Goal: Task Accomplishment & Management: Complete application form

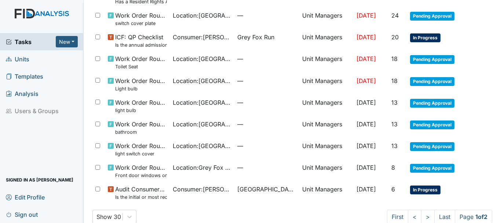
scroll to position [521, 0]
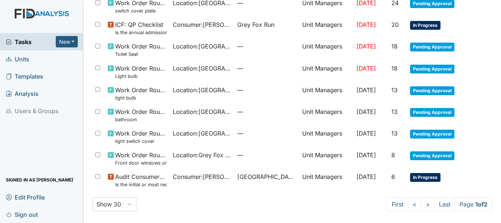
click at [26, 59] on span "Units" at bounding box center [17, 58] width 23 height 11
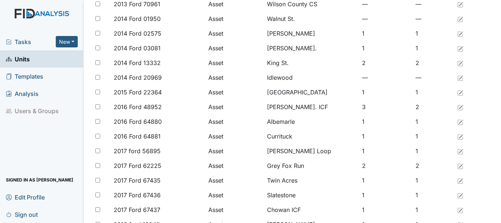
scroll to position [108, 0]
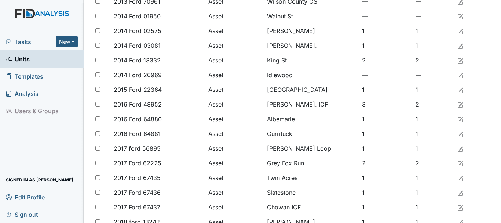
click at [33, 54] on link "Units" at bounding box center [42, 58] width 84 height 17
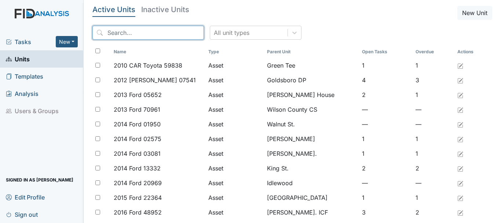
click at [122, 29] on input "search" at bounding box center [147, 33] width 111 height 14
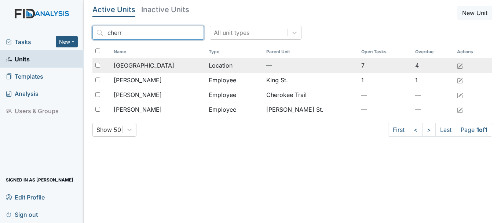
type input "cherr"
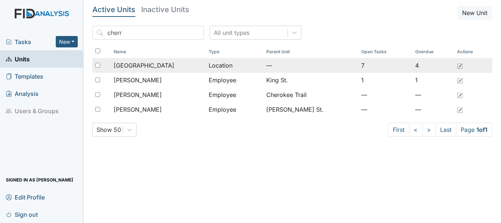
click at [146, 66] on span "[GEOGRAPHIC_DATA]" at bounding box center [144, 65] width 61 height 9
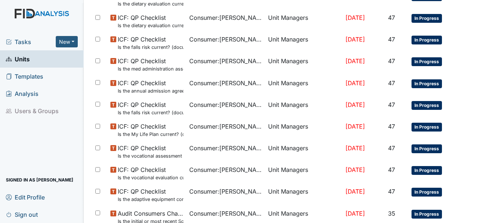
scroll to position [475, 0]
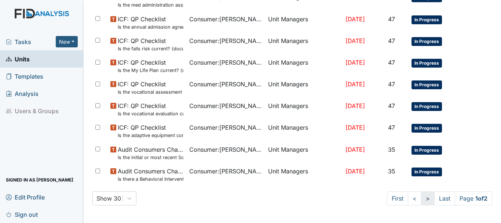
click at [421, 200] on link ">" at bounding box center [428, 198] width 14 height 14
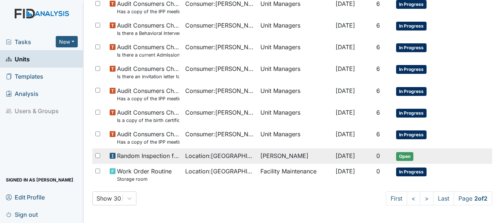
click at [405, 161] on span "Open" at bounding box center [404, 156] width 17 height 9
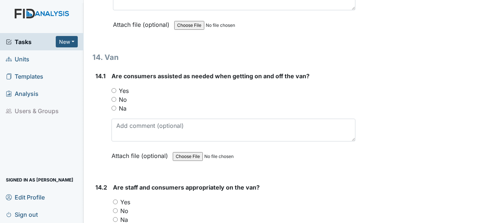
scroll to position [13541, 0]
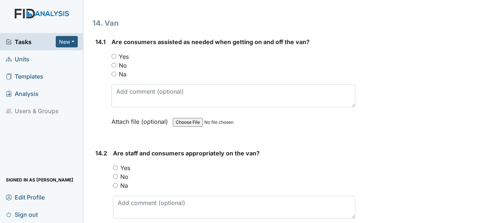
click at [114, 59] on input "Yes" at bounding box center [113, 56] width 5 height 5
radio input "true"
click at [116, 170] on input "Yes" at bounding box center [115, 167] width 5 height 5
radio input "true"
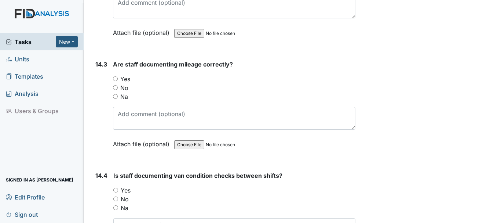
scroll to position [13747, 0]
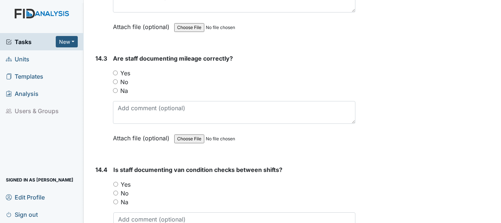
click at [116, 75] on input "Yes" at bounding box center [115, 72] width 5 height 5
radio input "true"
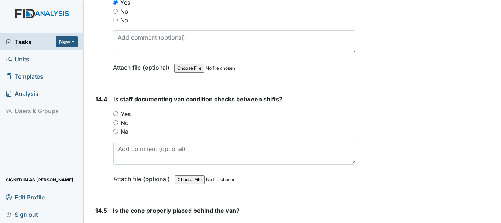
scroll to position [13827, 0]
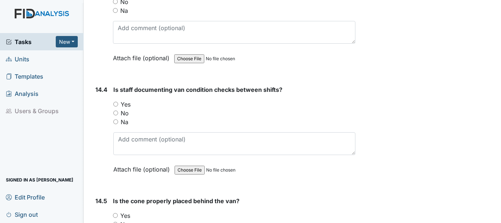
click at [116, 115] on input "No" at bounding box center [115, 112] width 5 height 5
radio input "true"
click at [115, 106] on input "Yes" at bounding box center [115, 104] width 5 height 5
radio input "true"
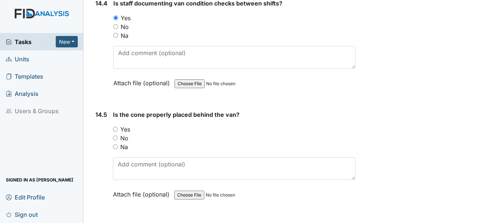
scroll to position [13914, 0]
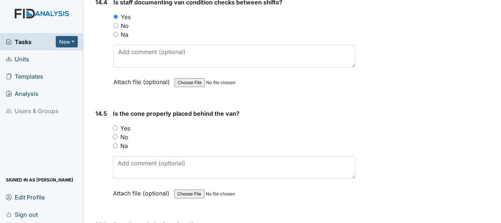
click at [116, 130] on input "Yes" at bounding box center [115, 127] width 5 height 5
radio input "true"
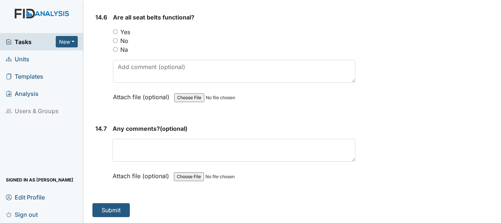
scroll to position [14139, 0]
click at [116, 30] on input "Yes" at bounding box center [115, 31] width 5 height 5
radio input "true"
click at [119, 212] on button "Submit" at bounding box center [110, 210] width 37 height 14
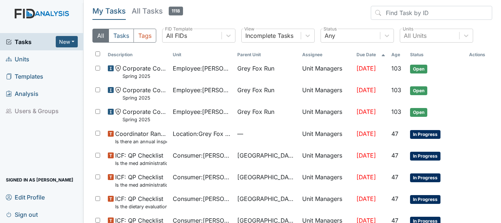
click at [45, 59] on link "Units" at bounding box center [42, 58] width 84 height 17
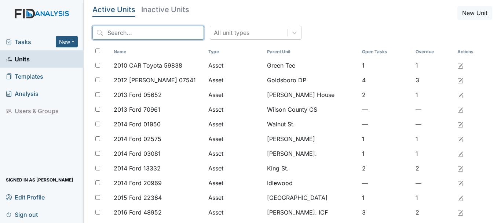
click at [121, 34] on input "search" at bounding box center [147, 33] width 111 height 14
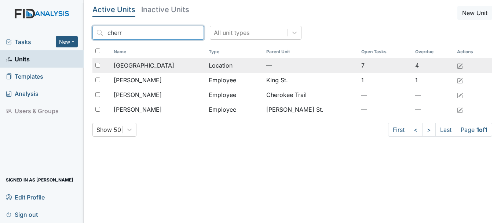
type input "cherr"
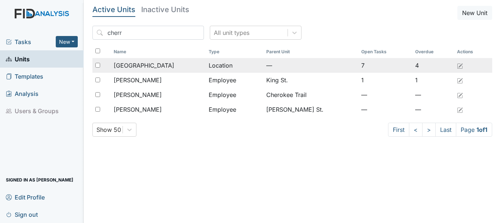
click at [140, 65] on span "[GEOGRAPHIC_DATA]" at bounding box center [144, 65] width 61 height 9
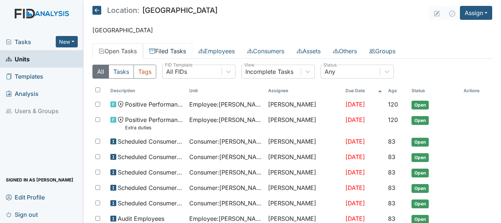
click at [164, 51] on link "Filed Tasks" at bounding box center [167, 50] width 49 height 15
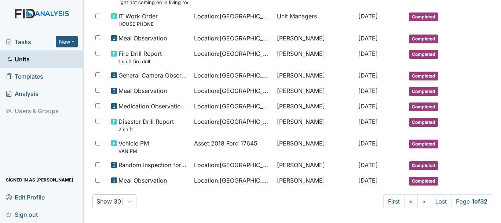
scroll to position [443, 0]
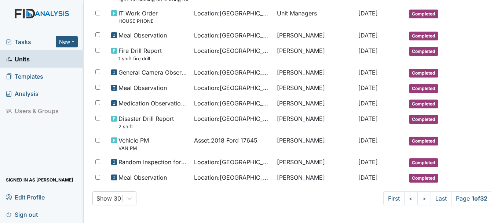
click at [34, 44] on span "Tasks" at bounding box center [31, 41] width 50 height 9
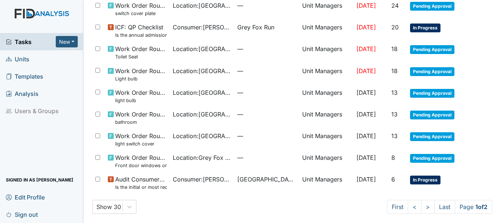
scroll to position [521, 0]
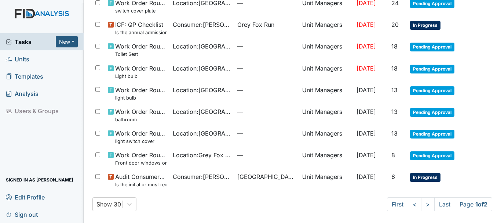
click at [30, 61] on link "Units" at bounding box center [42, 58] width 84 height 17
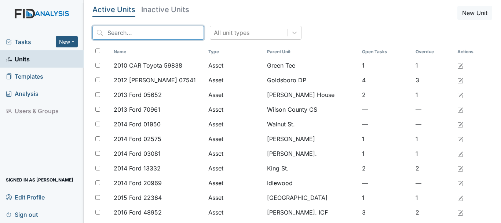
click at [117, 34] on input "search" at bounding box center [147, 33] width 111 height 14
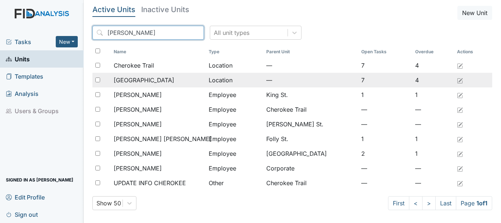
type input "[PERSON_NAME]"
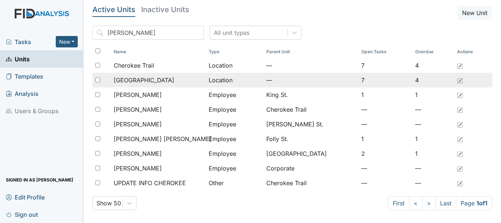
click at [144, 77] on span "[GEOGRAPHIC_DATA]" at bounding box center [144, 80] width 61 height 9
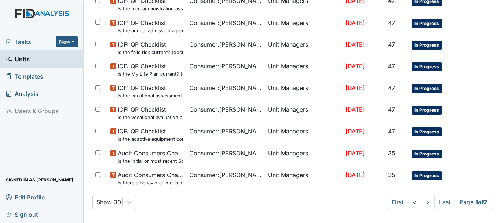
scroll to position [475, 0]
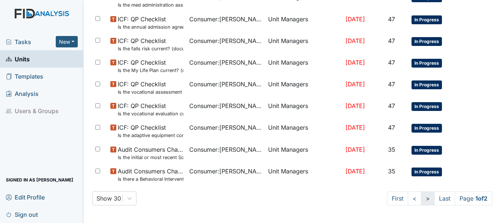
click at [421, 200] on link ">" at bounding box center [428, 198] width 14 height 14
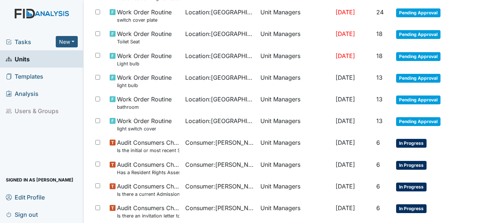
scroll to position [113, 0]
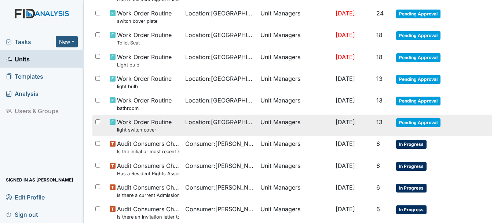
click at [409, 124] on span "Pending Approval" at bounding box center [418, 122] width 44 height 9
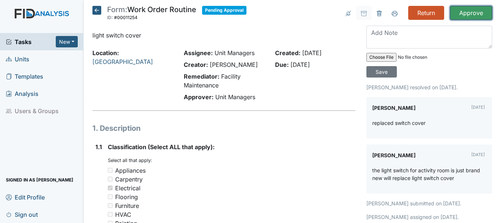
click at [464, 15] on input "Approve" at bounding box center [471, 13] width 42 height 14
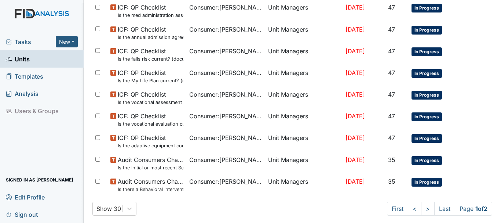
scroll to position [499, 0]
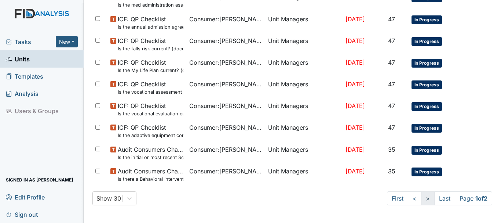
click at [421, 199] on link ">" at bounding box center [428, 198] width 14 height 14
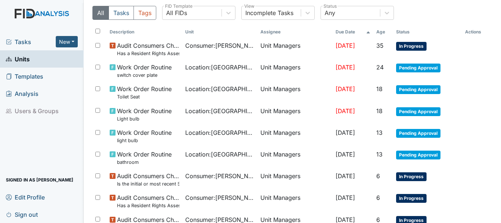
scroll to position [81, 0]
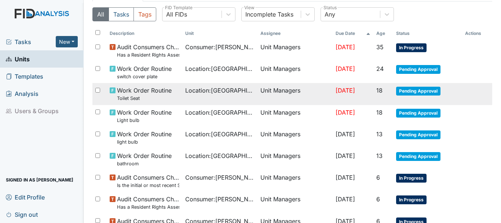
click at [418, 97] on td "Pending Approval" at bounding box center [427, 94] width 69 height 22
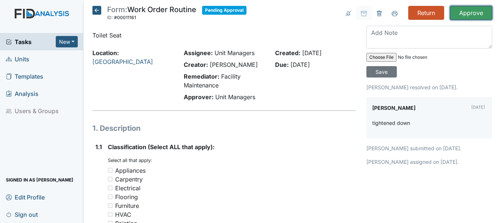
click at [468, 17] on input "Approve" at bounding box center [471, 13] width 42 height 14
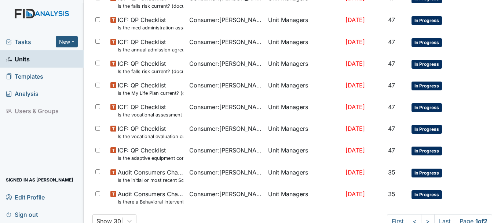
scroll to position [499, 0]
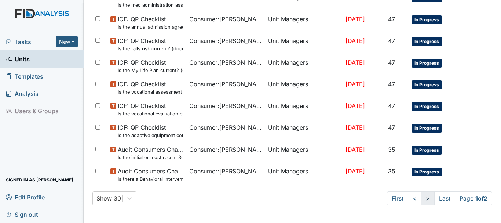
click at [421, 200] on link ">" at bounding box center [428, 198] width 14 height 14
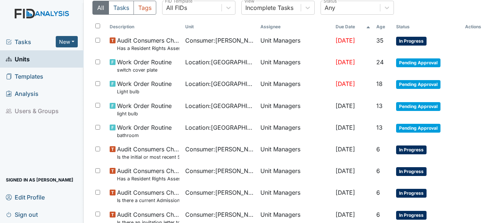
scroll to position [88, 0]
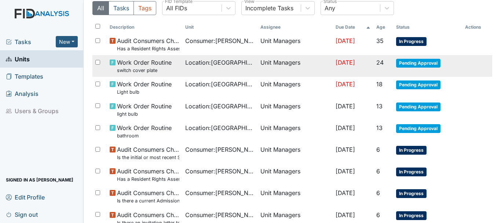
click at [412, 60] on span "Pending Approval" at bounding box center [418, 63] width 44 height 9
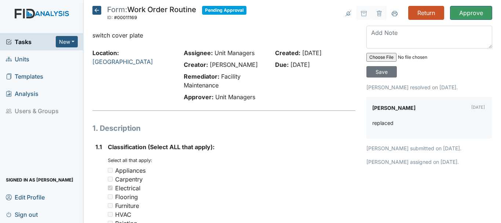
click at [468, 14] on input "Approve" at bounding box center [471, 13] width 42 height 14
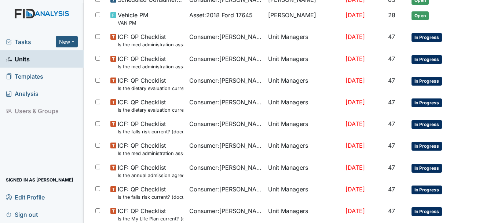
scroll to position [499, 0]
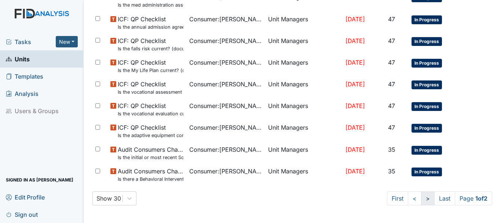
click at [421, 201] on link ">" at bounding box center [428, 198] width 14 height 14
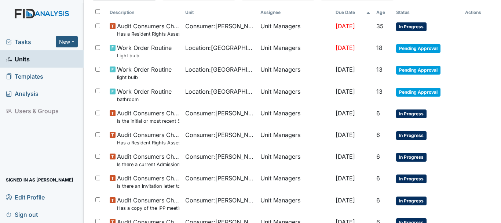
scroll to position [102, 0]
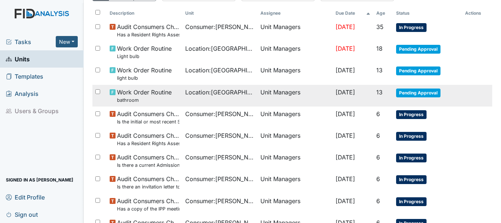
click at [415, 92] on span "Pending Approval" at bounding box center [418, 92] width 44 height 9
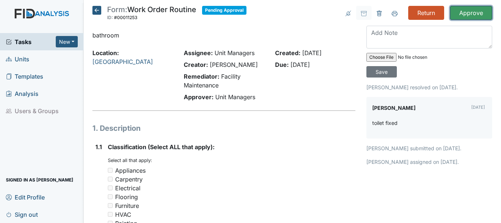
click at [462, 18] on input "Approve" at bounding box center [471, 13] width 42 height 14
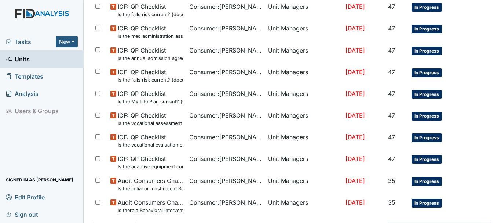
scroll to position [499, 0]
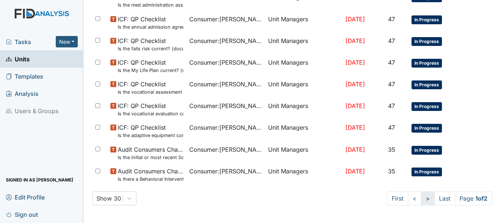
click at [425, 198] on link ">" at bounding box center [428, 198] width 14 height 14
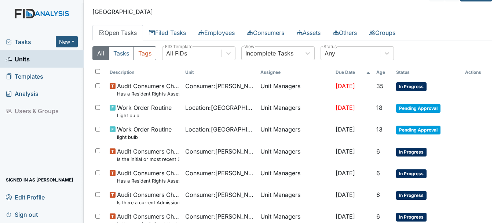
scroll to position [41, 0]
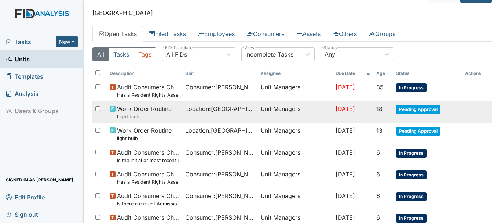
click at [412, 112] on span "Pending Approval" at bounding box center [418, 109] width 44 height 9
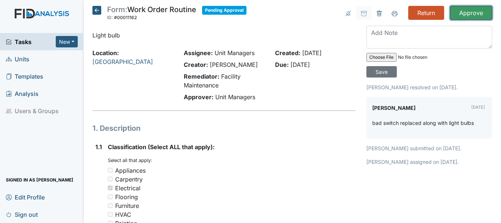
click at [463, 18] on input "Approve" at bounding box center [471, 13] width 42 height 14
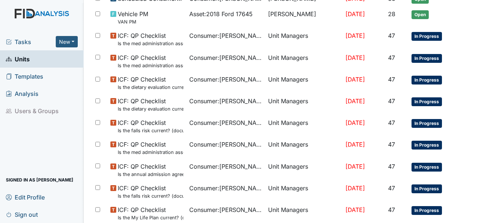
scroll to position [499, 0]
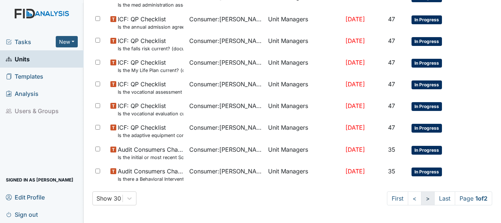
click at [421, 199] on link ">" at bounding box center [428, 198] width 14 height 14
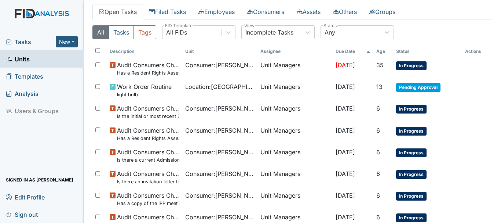
scroll to position [63, 0]
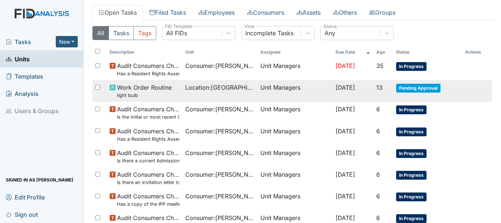
click at [411, 87] on span "Pending Approval" at bounding box center [418, 88] width 44 height 9
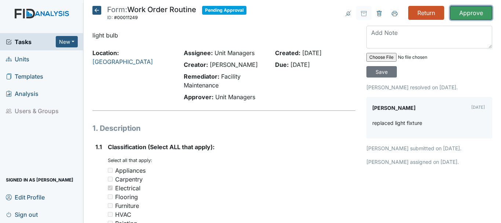
click at [465, 18] on input "Approve" at bounding box center [471, 13] width 42 height 14
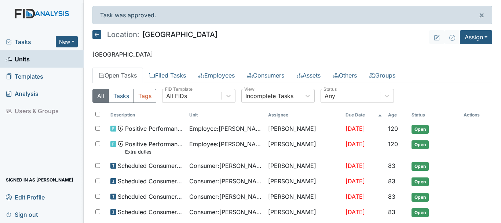
click at [122, 74] on link "Open Tasks" at bounding box center [117, 74] width 51 height 15
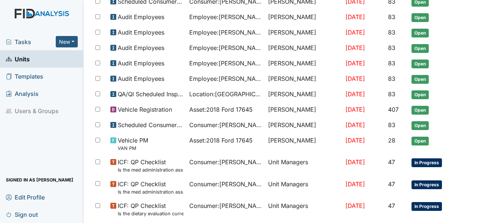
scroll to position [227, 0]
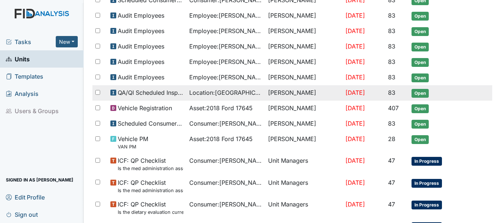
click at [419, 97] on span "Open" at bounding box center [419, 93] width 17 height 9
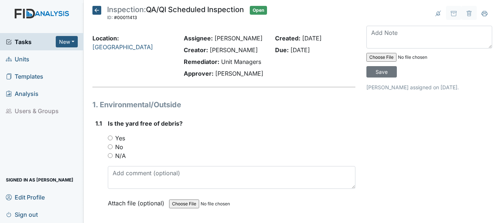
click at [98, 10] on icon at bounding box center [96, 10] width 9 height 9
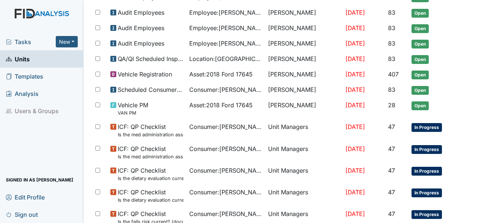
scroll to position [244, 0]
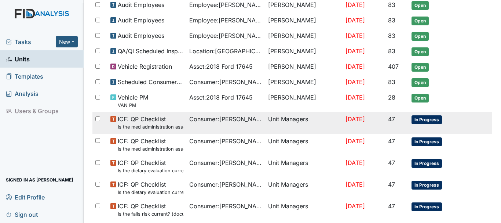
click at [432, 125] on td "In Progress" at bounding box center [435, 122] width 52 height 22
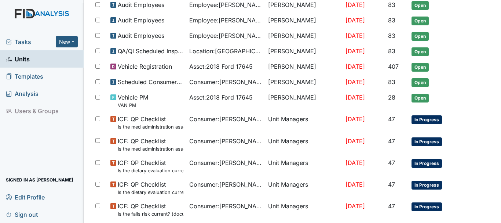
click at [33, 58] on link "Units" at bounding box center [42, 58] width 84 height 17
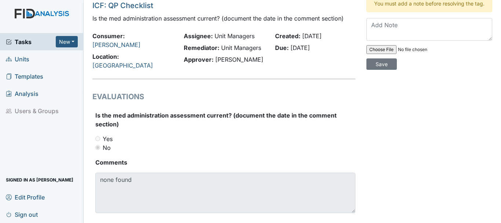
scroll to position [39, 0]
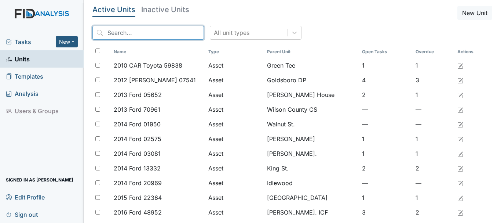
click at [124, 32] on input "search" at bounding box center [147, 33] width 111 height 14
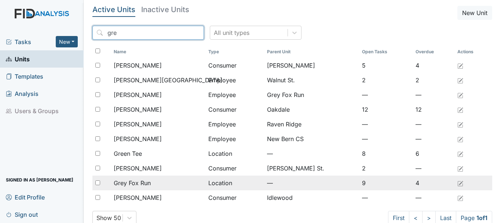
type input "gre"
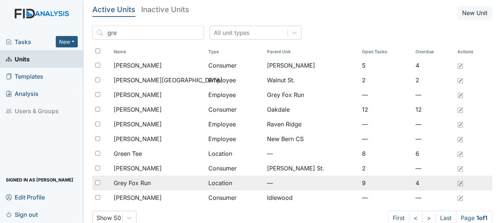
click at [151, 180] on span "Grey Fox Run" at bounding box center [132, 182] width 37 height 9
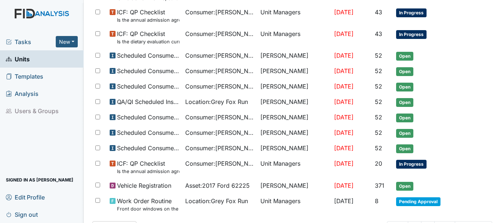
scroll to position [420, 0]
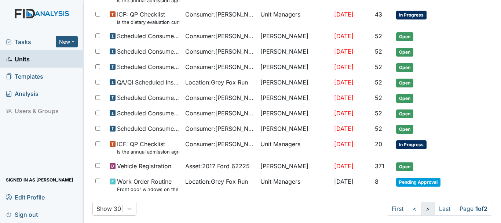
click at [421, 209] on link ">" at bounding box center [428, 208] width 14 height 14
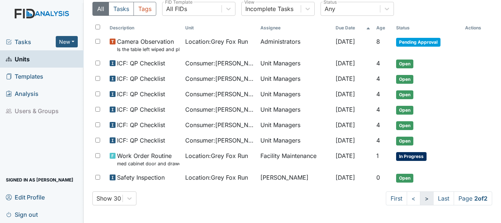
scroll to position [63, 0]
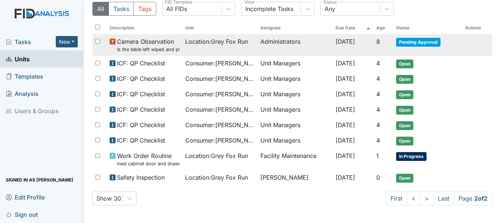
click at [413, 44] on span "Pending Approval" at bounding box center [418, 42] width 44 height 9
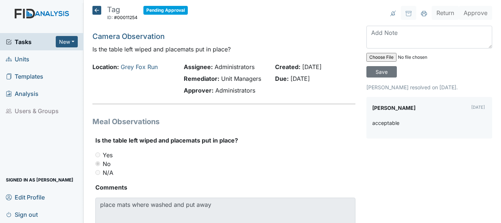
click at [96, 12] on icon at bounding box center [96, 10] width 9 height 9
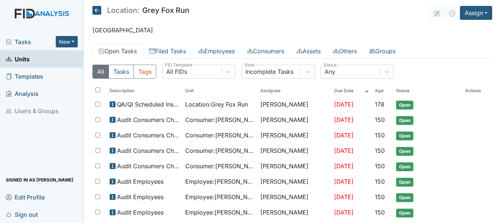
click at [28, 58] on span "Units" at bounding box center [18, 58] width 24 height 11
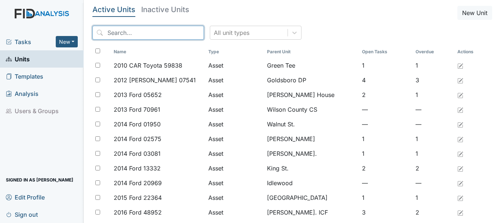
click at [123, 30] on input "search" at bounding box center [147, 33] width 111 height 14
type input "l"
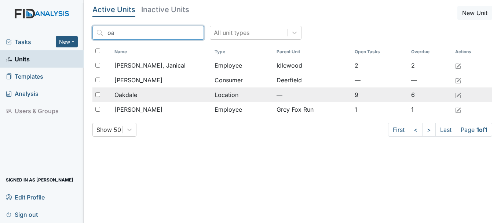
type input "oa"
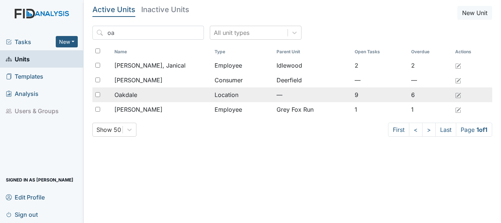
click at [142, 94] on div "Oakdale" at bounding box center [161, 94] width 94 height 9
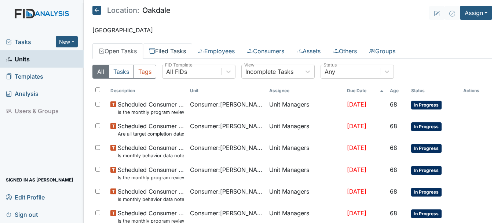
click at [169, 55] on link "Filed Tasks" at bounding box center [167, 50] width 49 height 15
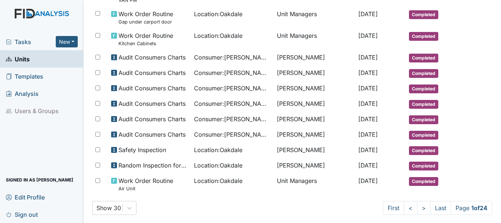
scroll to position [449, 0]
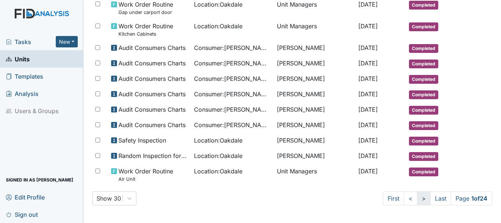
click at [417, 199] on link ">" at bounding box center [424, 198] width 14 height 14
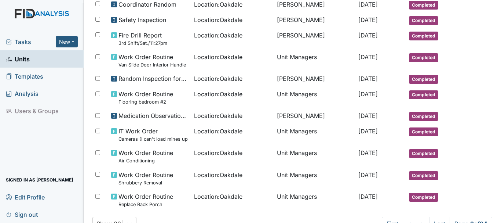
click at [35, 63] on link "Units" at bounding box center [42, 58] width 84 height 17
